Goal: Find specific page/section: Find specific page/section

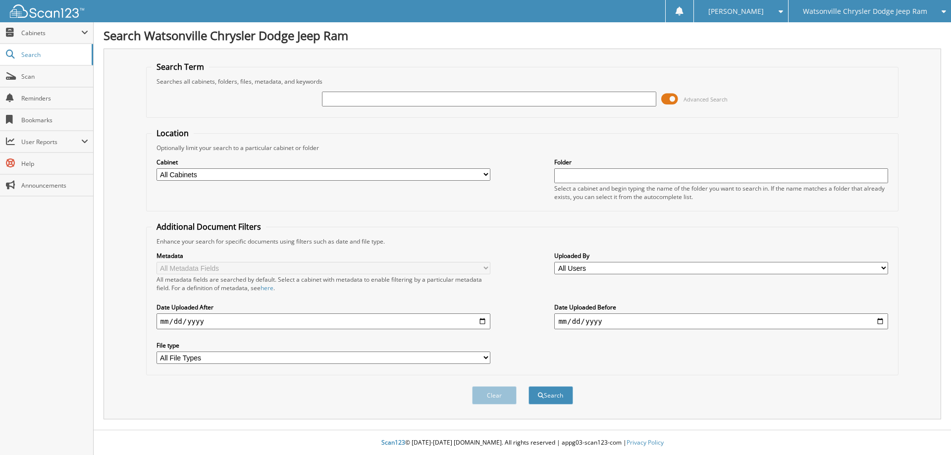
click at [331, 94] on input "text" at bounding box center [489, 99] width 334 height 15
type input "PD810"
click at [528, 386] on button "Search" at bounding box center [550, 395] width 45 height 18
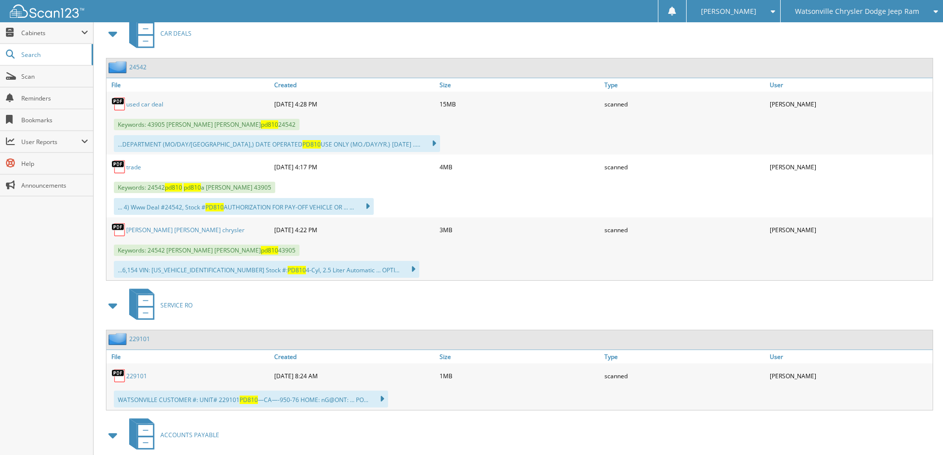
scroll to position [446, 0]
click at [143, 105] on link "used car deal" at bounding box center [144, 104] width 37 height 8
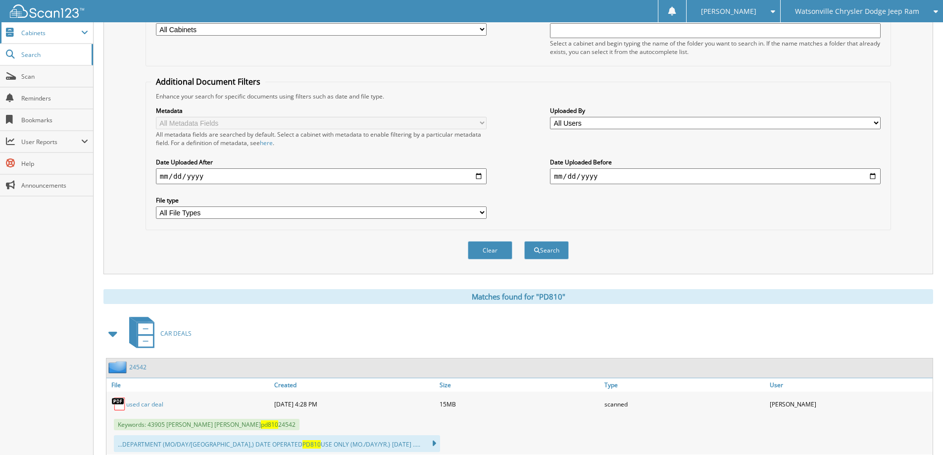
scroll to position [0, 0]
